Goal: Contribute content: Add original content to the website for others to see

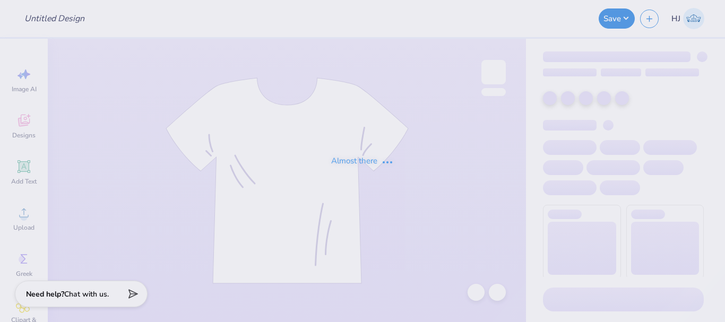
type input "SWE shirts 2"
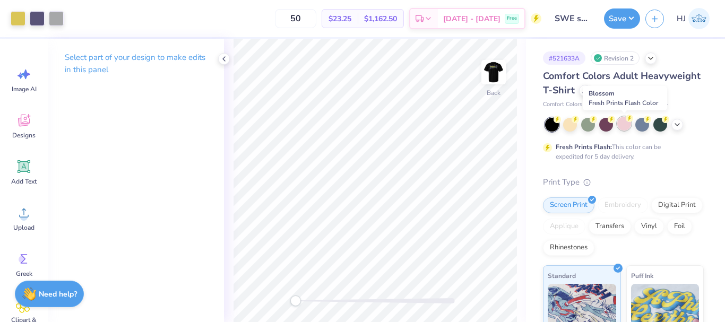
click at [624, 123] on div at bounding box center [624, 124] width 14 height 14
click at [62, 15] on div at bounding box center [56, 17] width 15 height 15
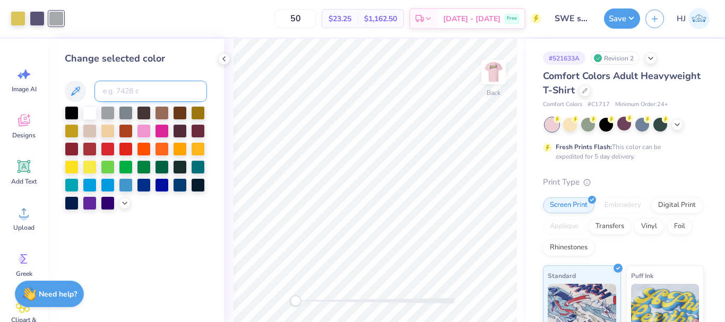
click at [116, 94] on input at bounding box center [150, 91] width 113 height 21
type input "226"
click at [43, 21] on div at bounding box center [37, 17] width 15 height 15
click at [119, 91] on input at bounding box center [150, 91] width 113 height 21
type input "226"
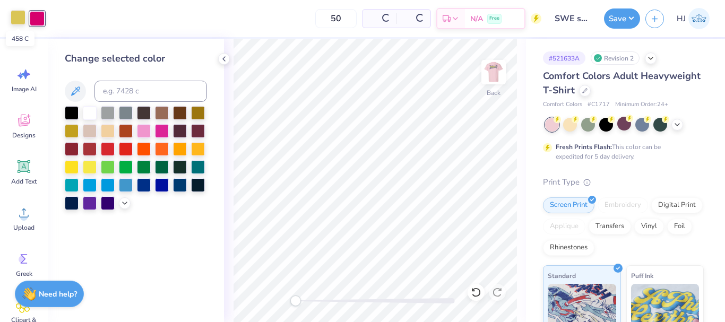
click at [14, 22] on div at bounding box center [18, 17] width 15 height 15
click at [128, 92] on input at bounding box center [150, 91] width 113 height 21
type input "226"
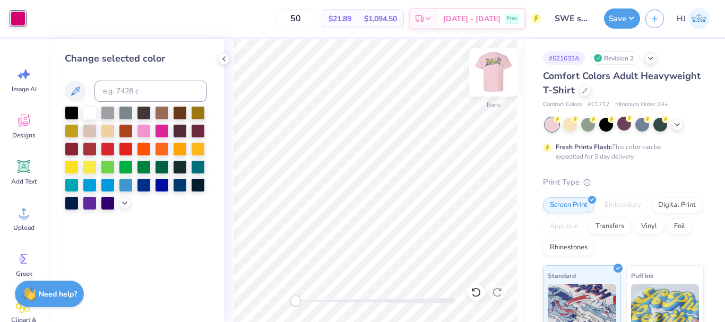
click at [503, 76] on img at bounding box center [493, 72] width 42 height 42
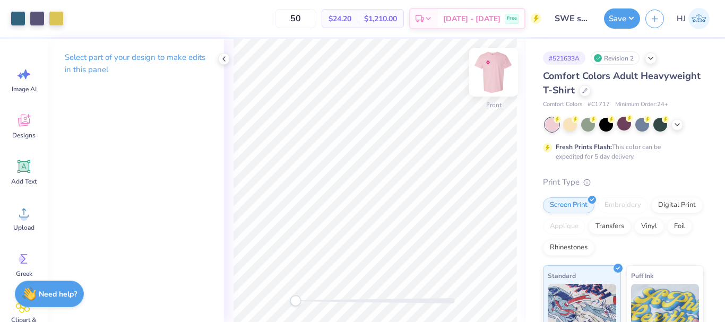
click at [497, 66] on img at bounding box center [493, 72] width 42 height 42
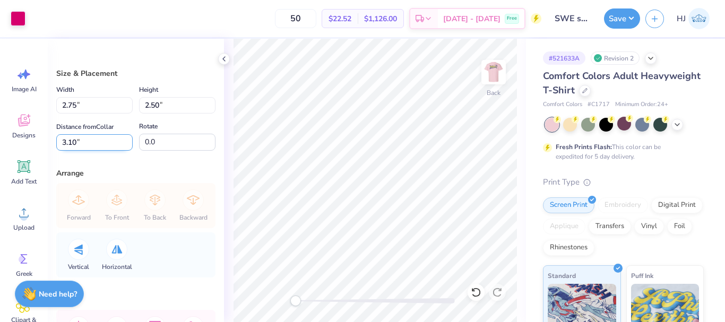
click at [90, 141] on input "3.10" at bounding box center [94, 142] width 76 height 16
type input "3"
click at [493, 73] on img at bounding box center [493, 72] width 42 height 42
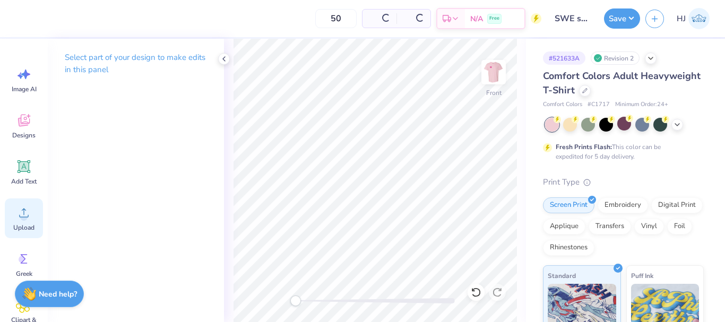
click at [30, 217] on icon at bounding box center [24, 213] width 16 height 16
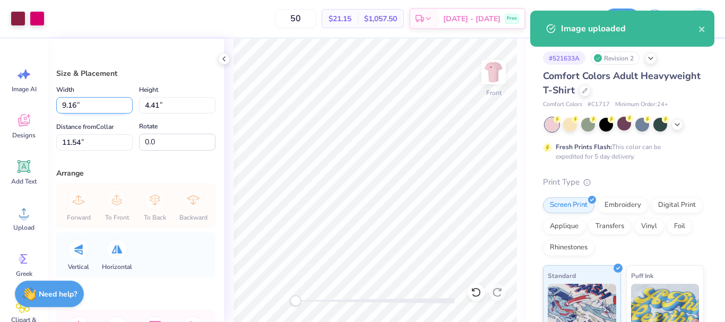
click at [96, 104] on input "9.16" at bounding box center [94, 105] width 76 height 16
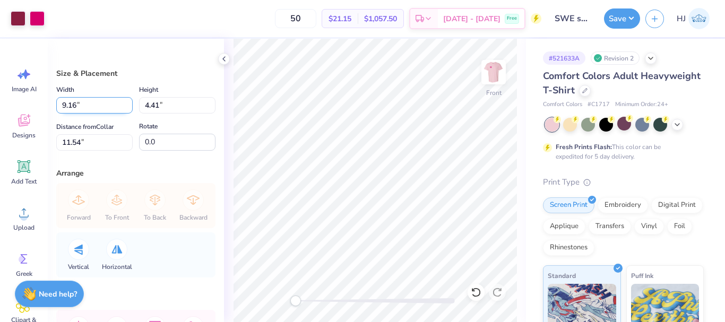
click at [96, 104] on input "9.16" at bounding box center [94, 105] width 76 height 16
type input "12.50"
type input "6.02"
click at [91, 145] on input "10.74" at bounding box center [94, 142] width 76 height 16
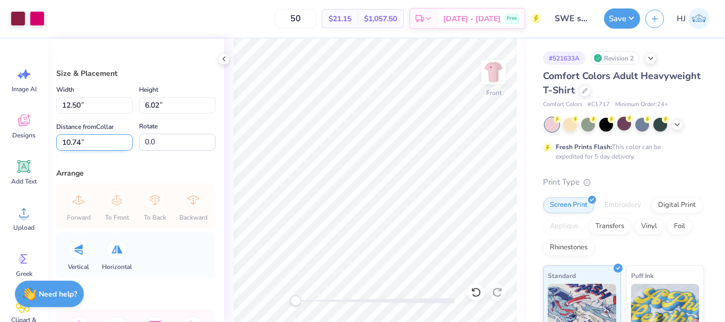
click at [91, 145] on input "10.74" at bounding box center [94, 142] width 76 height 16
type input "3"
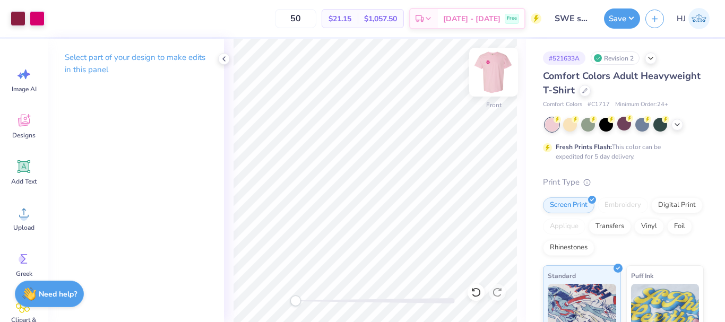
click at [489, 70] on img at bounding box center [493, 72] width 42 height 42
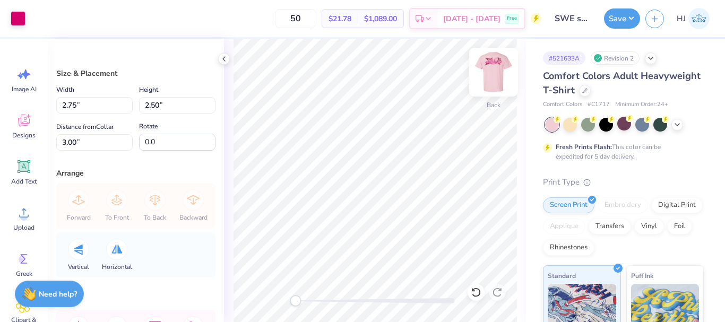
click at [494, 73] on img at bounding box center [493, 72] width 42 height 42
click at [633, 22] on button "Save" at bounding box center [622, 17] width 36 height 20
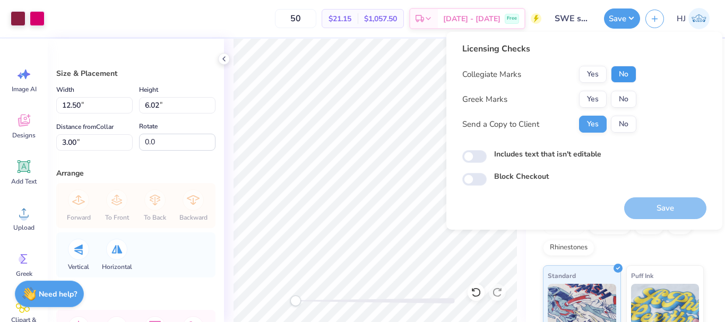
click at [628, 71] on button "No" at bounding box center [623, 74] width 25 height 17
click at [628, 96] on button "No" at bounding box center [623, 99] width 25 height 17
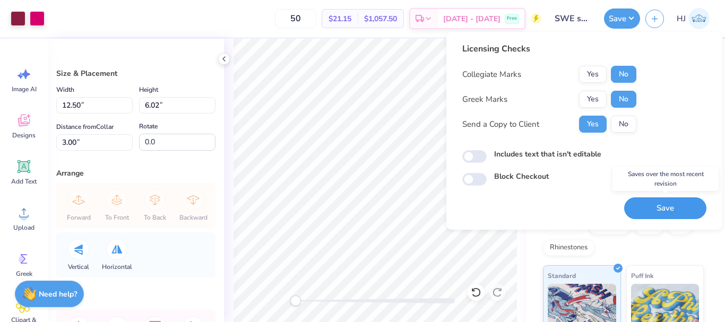
click at [663, 209] on button "Save" at bounding box center [665, 208] width 82 height 22
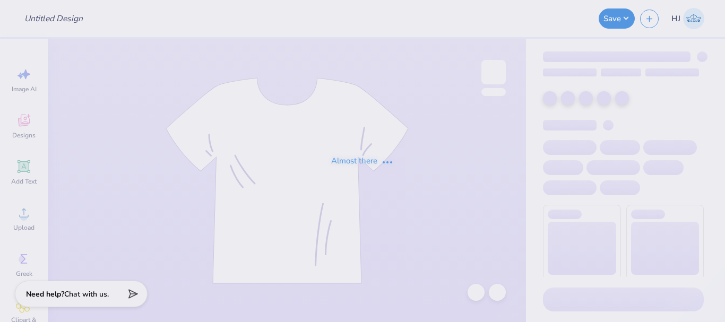
type input "SIE Bid Day Merch"
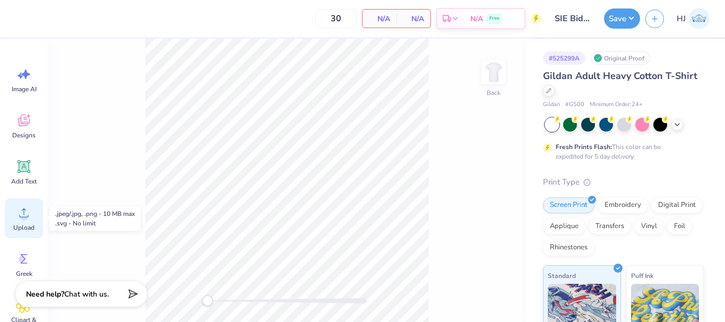
click at [19, 222] on div "Upload" at bounding box center [24, 219] width 38 height 40
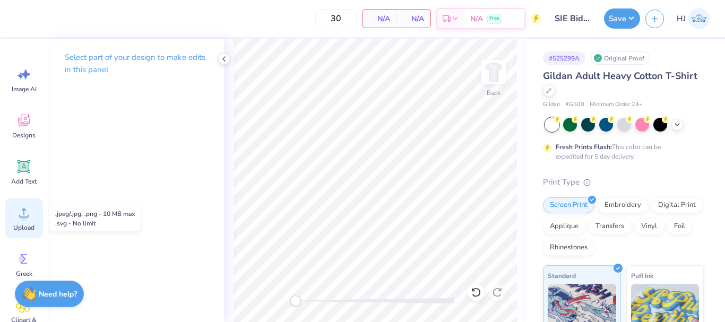
click at [24, 217] on icon at bounding box center [24, 213] width 10 height 9
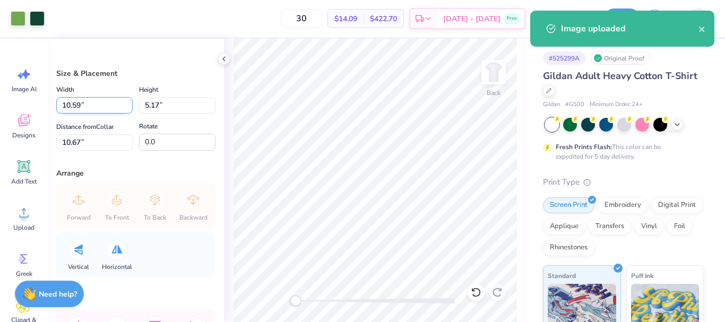
click at [77, 106] on input "10.59" at bounding box center [94, 105] width 76 height 16
type input "3.50"
type input "1.71"
click at [84, 144] on input "12.40" at bounding box center [94, 142] width 76 height 16
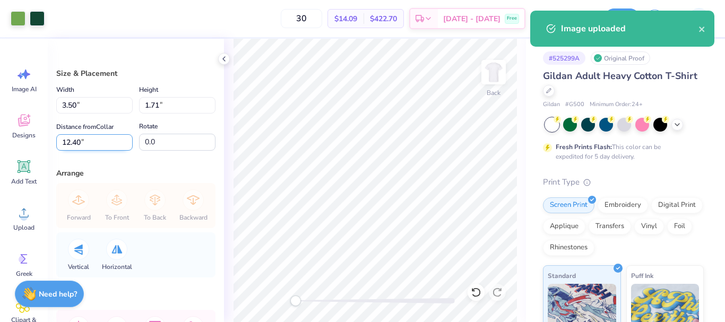
click at [84, 144] on input "12.40" at bounding box center [94, 142] width 76 height 16
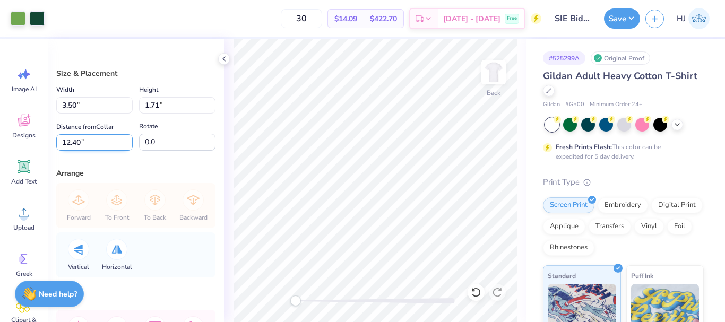
click at [84, 144] on input "12.40" at bounding box center [94, 142] width 76 height 16
type input "3"
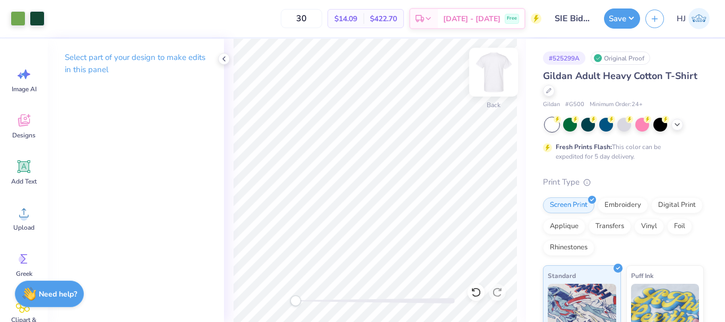
click at [501, 76] on img at bounding box center [493, 72] width 42 height 42
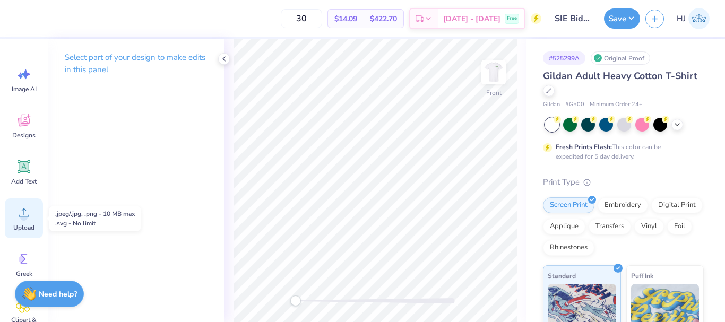
click at [28, 218] on icon at bounding box center [24, 213] width 16 height 16
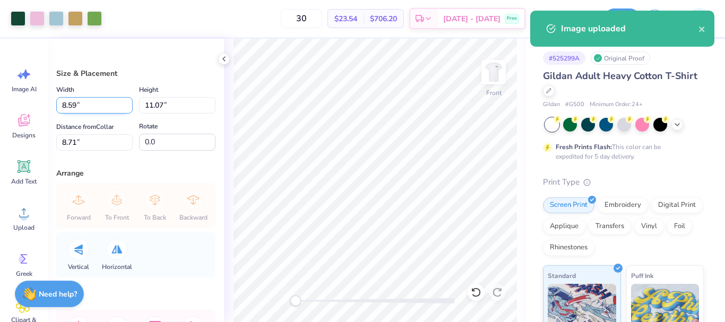
click at [99, 105] on input "8.59" at bounding box center [94, 105] width 76 height 16
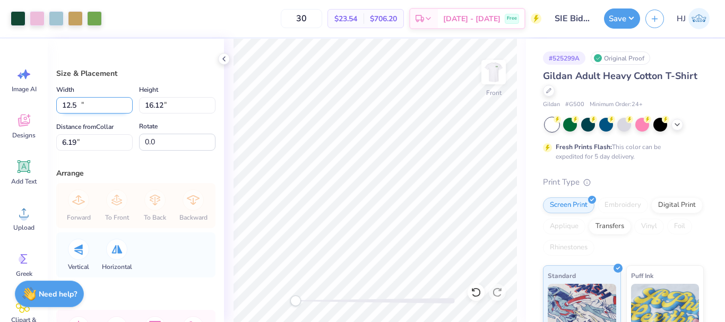
type input "12.50"
type input "16.12"
click at [83, 147] on input "6.19" at bounding box center [94, 142] width 76 height 16
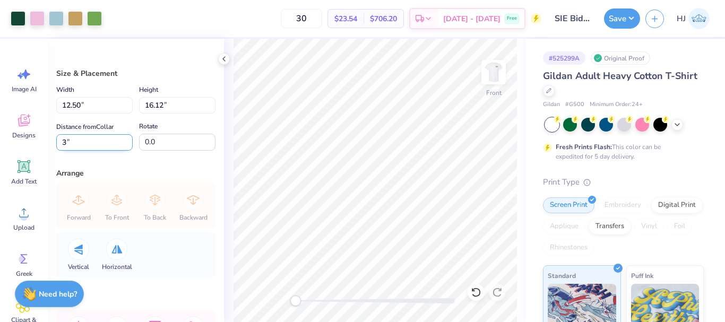
type input "3"
click at [170, 101] on input "16.12" at bounding box center [177, 105] width 76 height 16
type input "15"
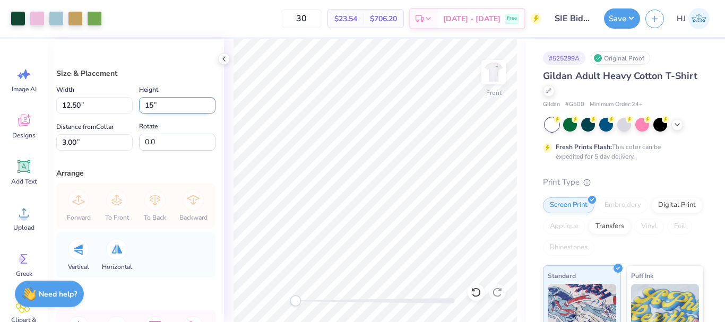
type input "11.63"
type input "15.00"
click at [93, 140] on input "3.56" at bounding box center [94, 142] width 76 height 16
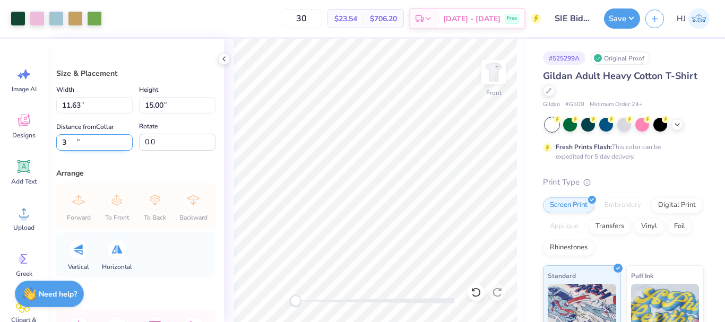
type input "3"
click at [492, 68] on img at bounding box center [493, 72] width 42 height 42
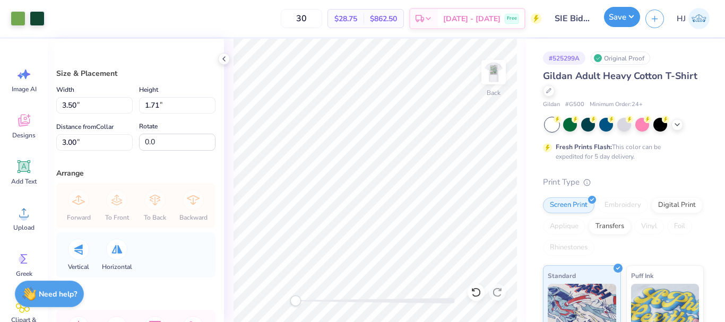
click at [630, 18] on button "Save" at bounding box center [622, 17] width 36 height 20
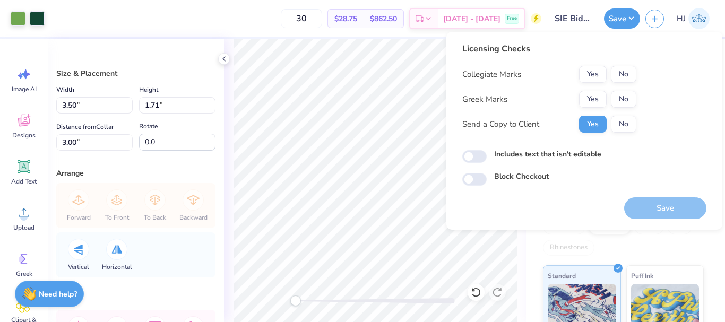
click at [624, 83] on div "Collegiate Marks Yes No Greek Marks Yes No Send a Copy to Client Yes No" at bounding box center [549, 99] width 174 height 67
click at [625, 79] on button "No" at bounding box center [623, 74] width 25 height 17
click at [625, 96] on button "No" at bounding box center [623, 99] width 25 height 17
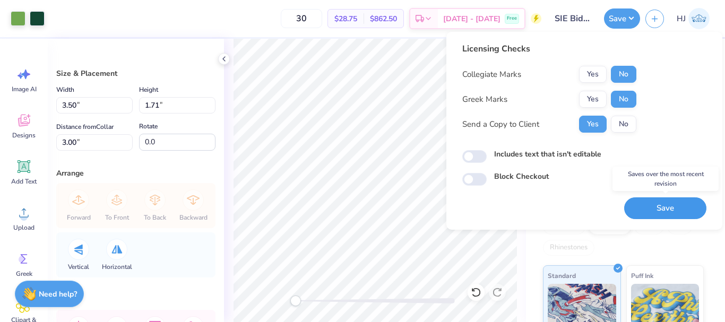
click at [661, 204] on button "Save" at bounding box center [665, 208] width 82 height 22
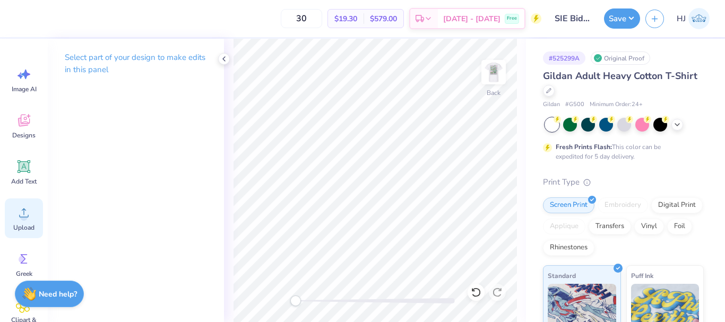
click at [22, 217] on circle at bounding box center [23, 216] width 7 height 7
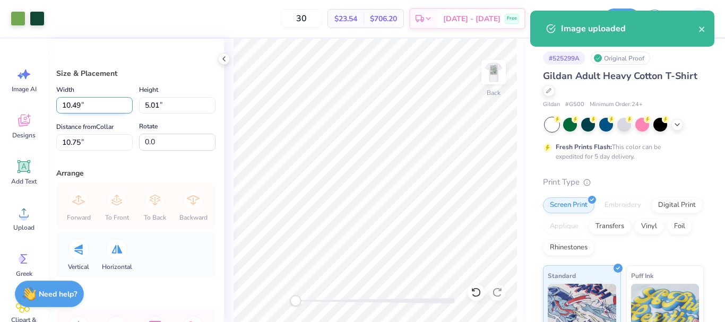
click at [98, 108] on input "10.49" at bounding box center [94, 105] width 76 height 16
type input "3.50"
type input "1.67"
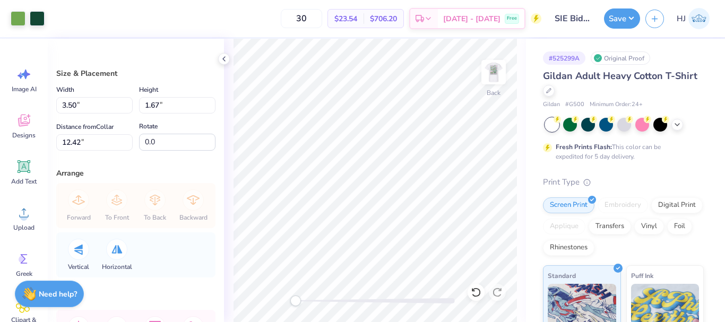
click at [106, 133] on div "Distance from Collar 12.42 12.42 "" at bounding box center [94, 136] width 76 height 30
click at [104, 140] on input "12.42" at bounding box center [94, 142] width 76 height 16
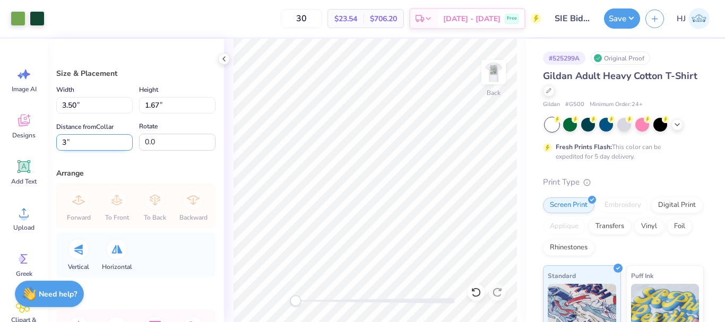
type input "3"
click at [636, 10] on button "Save" at bounding box center [622, 17] width 36 height 20
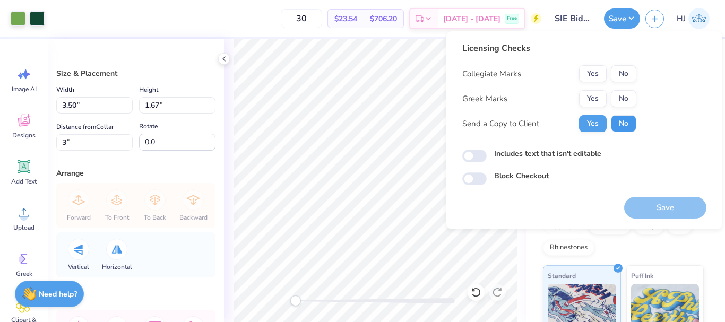
click at [628, 116] on button "No" at bounding box center [623, 123] width 25 height 17
drag, startPoint x: 625, startPoint y: 98, endPoint x: 626, endPoint y: 90, distance: 8.1
click at [625, 98] on button "No" at bounding box center [623, 98] width 25 height 17
click at [625, 73] on button "No" at bounding box center [623, 73] width 25 height 17
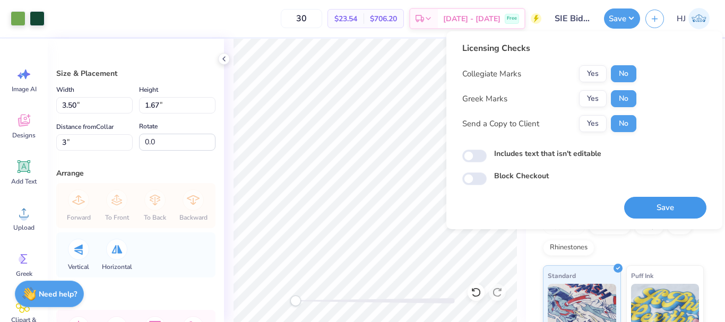
click at [658, 204] on button "Save" at bounding box center [665, 208] width 82 height 22
